Goal: Transaction & Acquisition: Purchase product/service

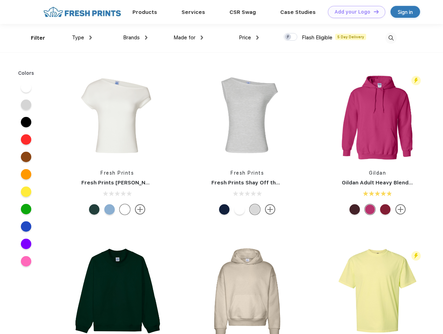
scroll to position [0, 0]
click at [354, 12] on link "Add your Logo Design Tool" at bounding box center [356, 12] width 57 height 12
click at [0, 0] on div "Design Tool" at bounding box center [0, 0] width 0 height 0
click at [373, 11] on link "Add your Logo Design Tool" at bounding box center [356, 12] width 57 height 12
click at [33, 38] on div "Filter" at bounding box center [38, 38] width 14 height 8
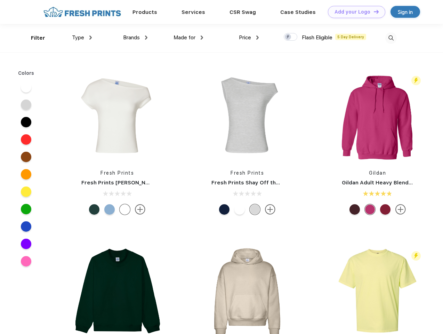
click at [82, 38] on span "Type" at bounding box center [78, 37] width 12 height 6
click at [135, 38] on span "Brands" at bounding box center [131, 37] width 17 height 6
click at [188, 38] on span "Made for" at bounding box center [184, 37] width 22 height 6
click at [249, 38] on span "Price" at bounding box center [245, 37] width 12 height 6
click at [291, 37] on div at bounding box center [291, 37] width 14 height 8
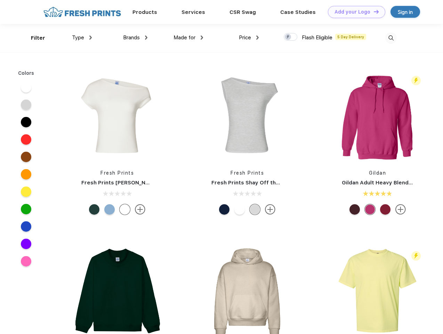
click at [288, 37] on input "checkbox" at bounding box center [286, 35] width 5 height 5
click at [391, 38] on img at bounding box center [390, 37] width 11 height 11
